Goal: Information Seeking & Learning: Learn about a topic

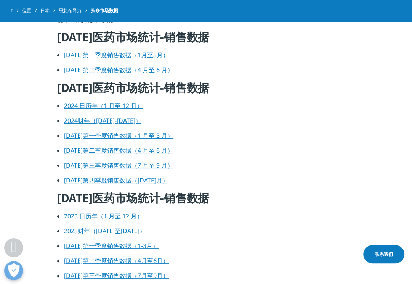
scroll to position [304, 0]
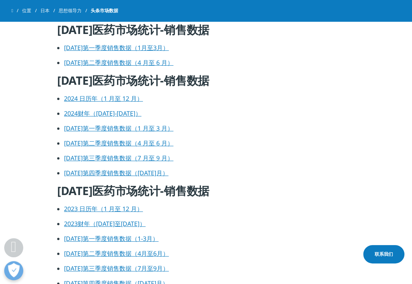
click at [128, 99] on font "2024 日历年（1 月至 12 月）" at bounding box center [103, 98] width 79 height 8
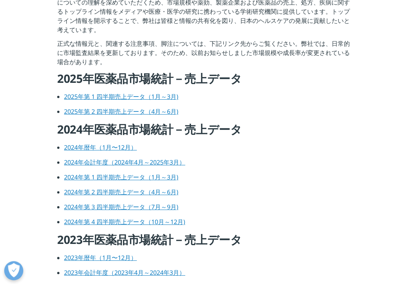
scroll to position [304, 0]
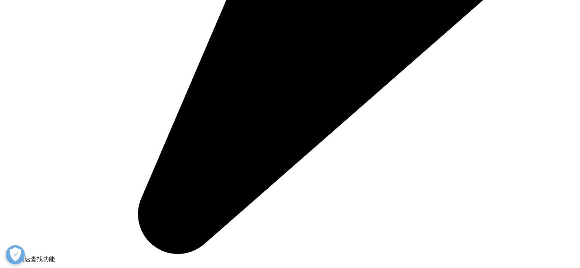
scroll to position [648, 0]
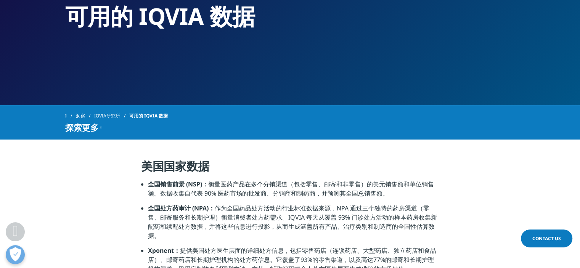
scroll to position [191, 0]
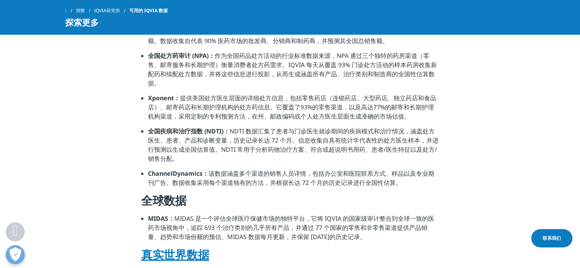
click at [326, 110] on font "提供美国处方医生层面的详细处方信息，包括零售药店（连锁药店、大型药店、独立药店和食品店）、邮寄药店和长期护理机构的处方药信息。它覆盖了93%的零售渠道，以及高…" at bounding box center [292, 107] width 288 height 27
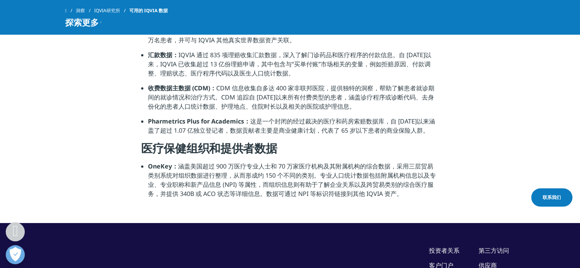
scroll to position [610, 0]
